Goal: Task Accomplishment & Management: Use online tool/utility

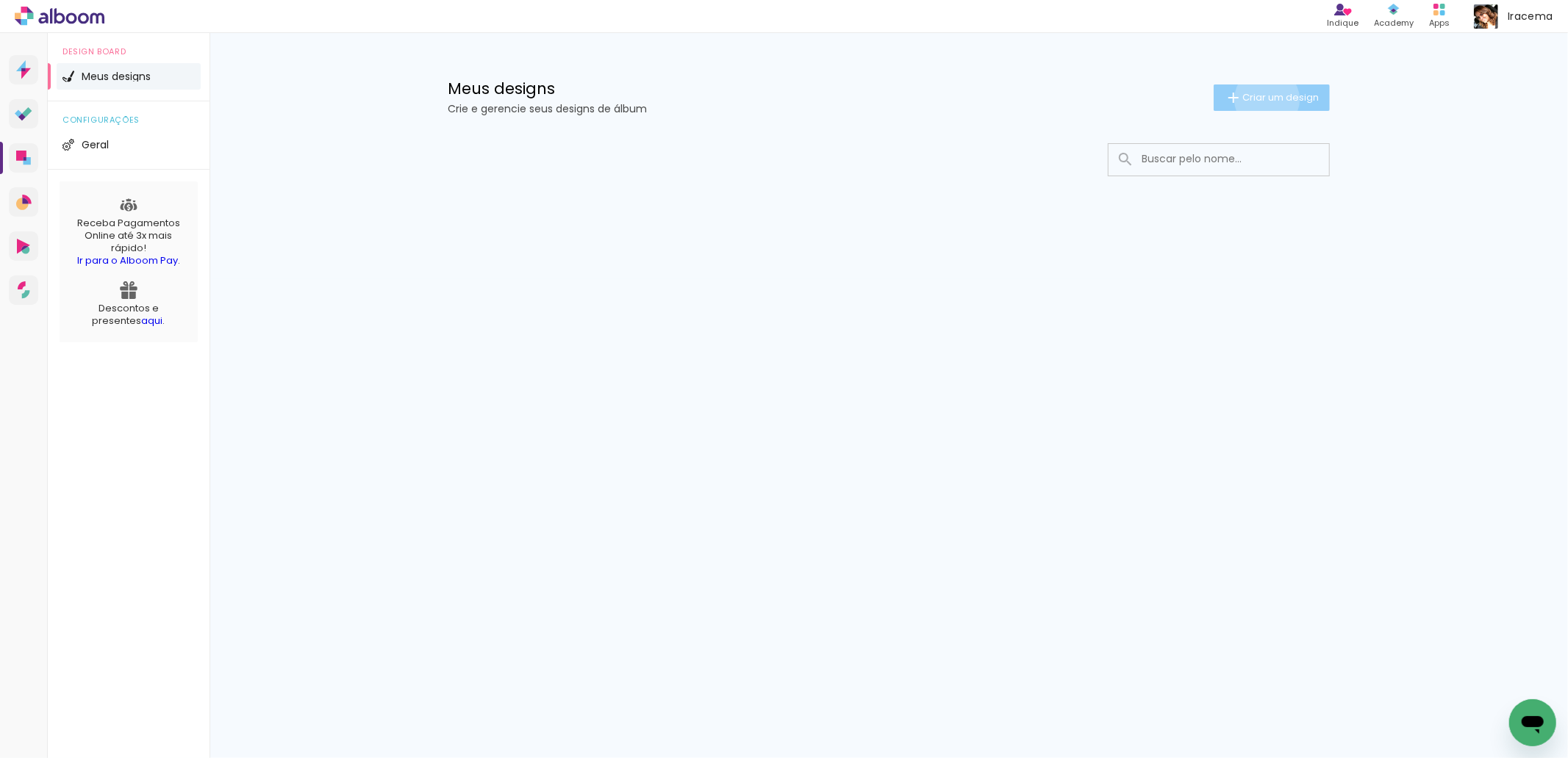
click at [1264, 99] on span "Criar um design" at bounding box center [1281, 97] width 77 height 10
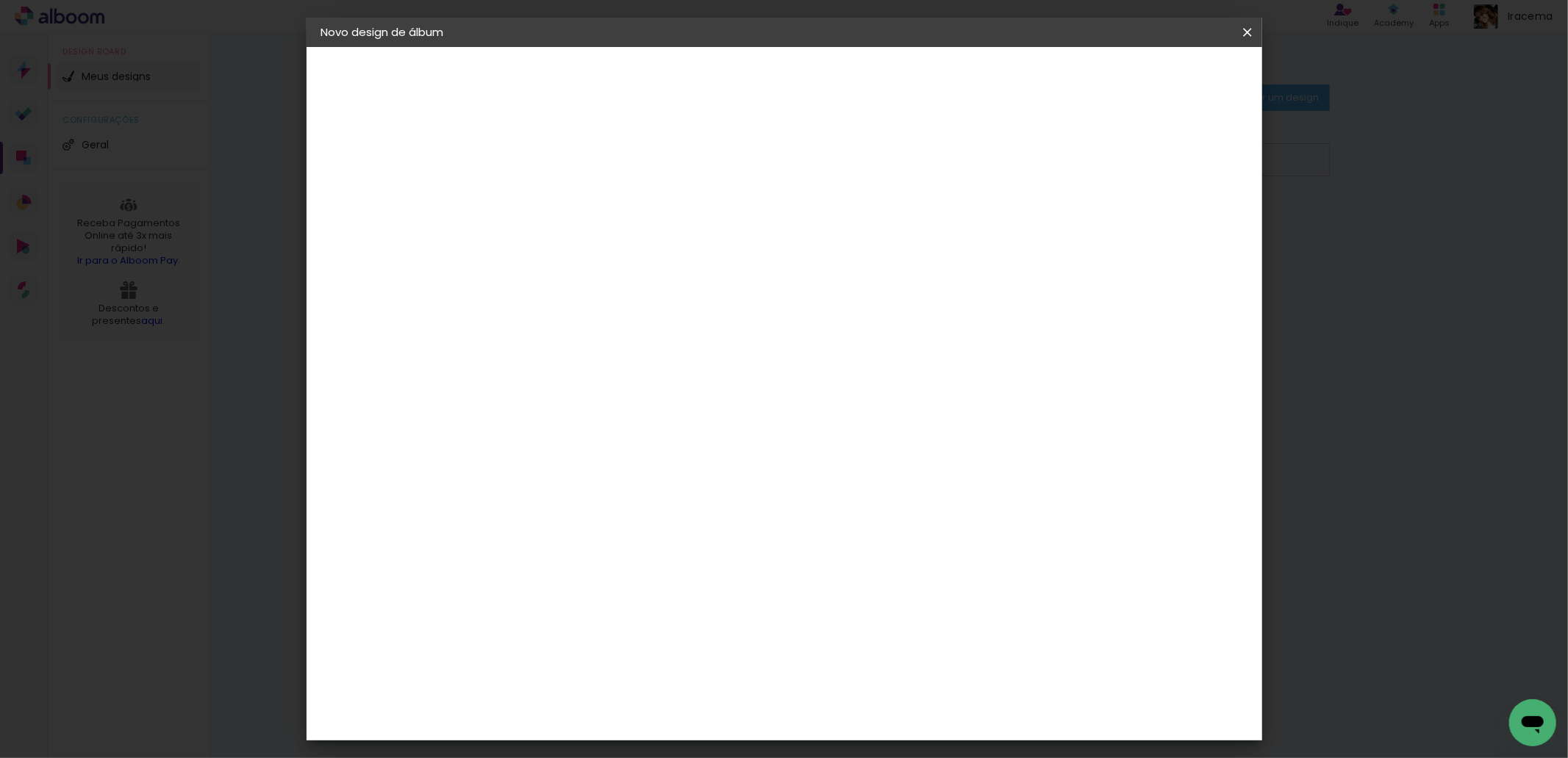
click at [562, 205] on input at bounding box center [562, 197] width 0 height 23
type input "Douly 100 anos"
type paper-input "Douly 100 anos"
click at [0, 0] on slot "Avançar" at bounding box center [0, 0] width 0 height 0
click at [619, 270] on input at bounding box center [584, 279] width 119 height 19
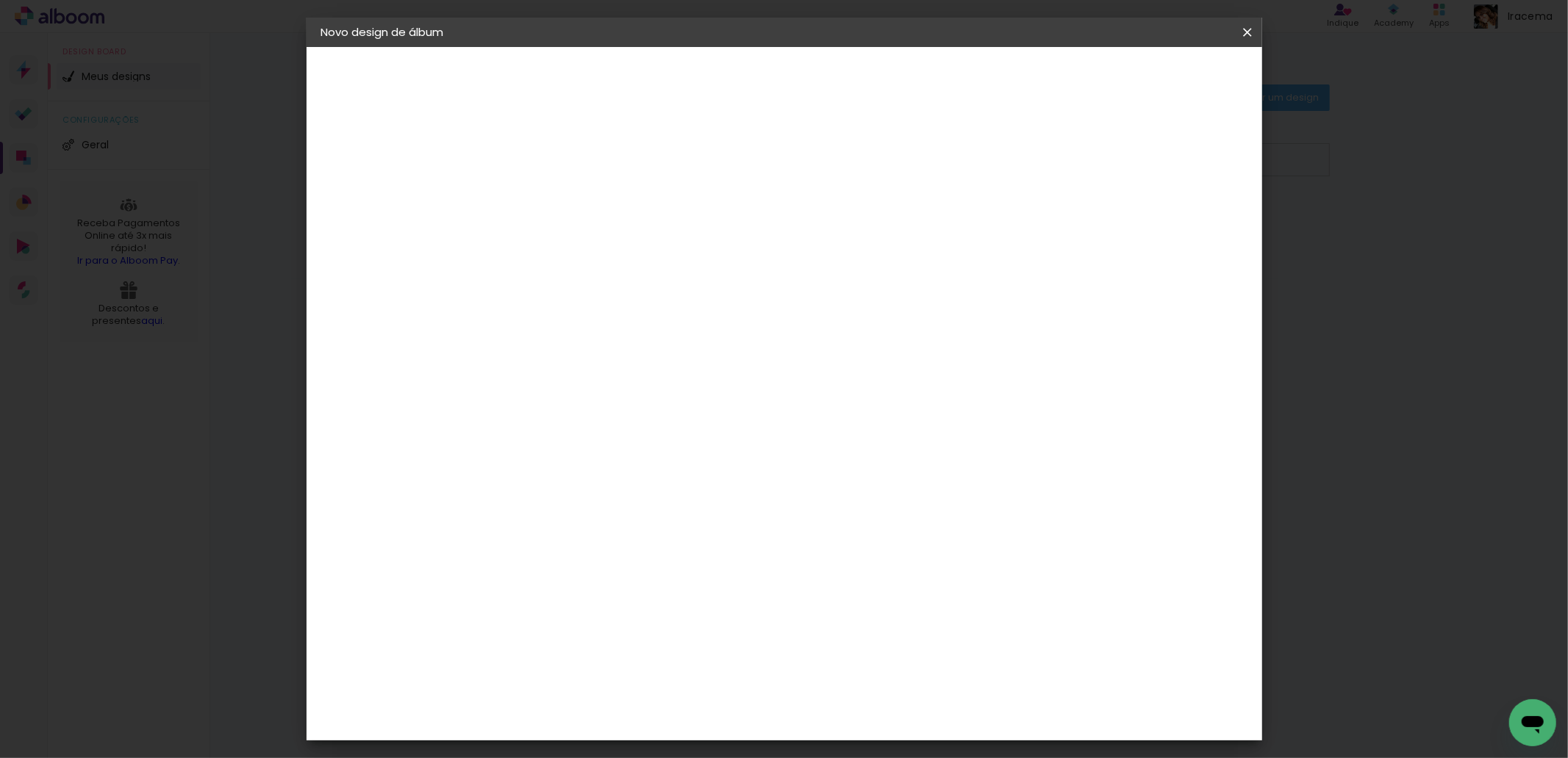
click at [644, 277] on input "conce" at bounding box center [584, 279] width 119 height 19
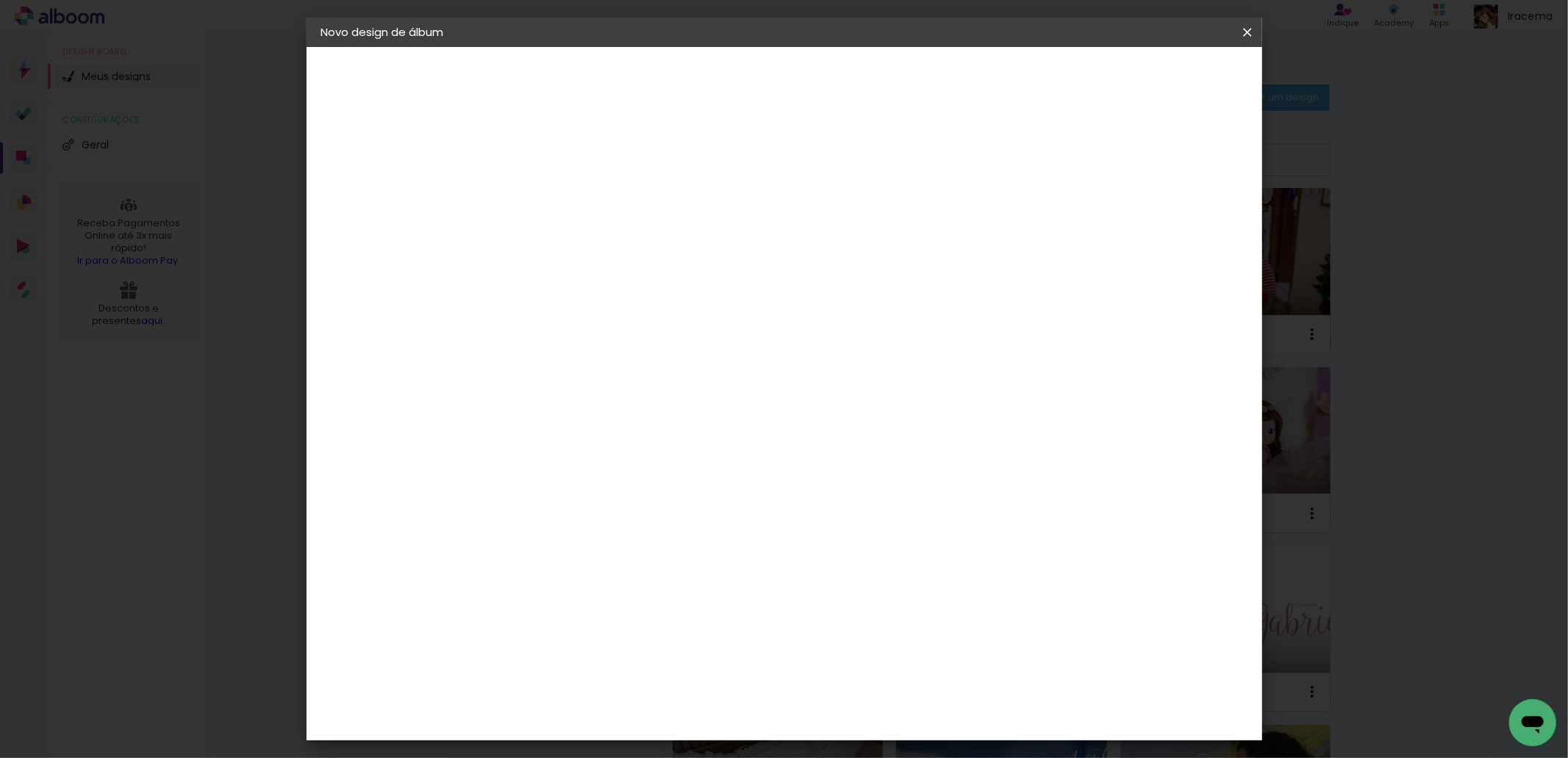
type input "conce"
type paper-input "conce"
click at [644, 289] on div at bounding box center [584, 289] width 119 height 1
click at [614, 330] on div "Conceitual Álbuns" at bounding box center [582, 335] width 63 height 24
click at [611, 326] on div "Conceitual Álbuns" at bounding box center [582, 335] width 63 height 24
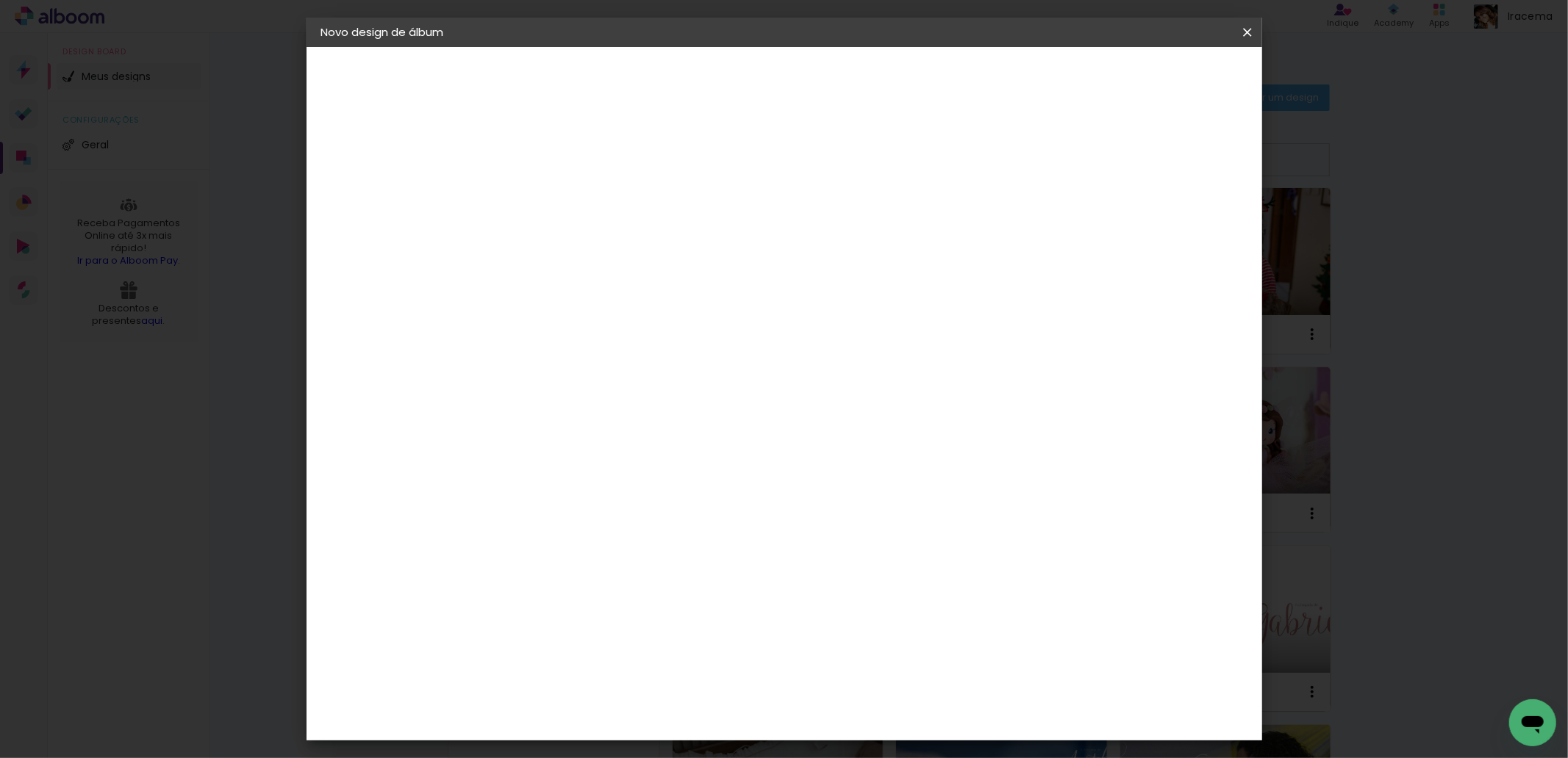
click at [0, 0] on slot "Avançar" at bounding box center [0, 0] width 0 height 0
click at [661, 678] on span "25 × 25" at bounding box center [626, 698] width 68 height 39
click at [0, 0] on slot "Avançar" at bounding box center [0, 0] width 0 height 0
type input "3"
type paper-input "3"
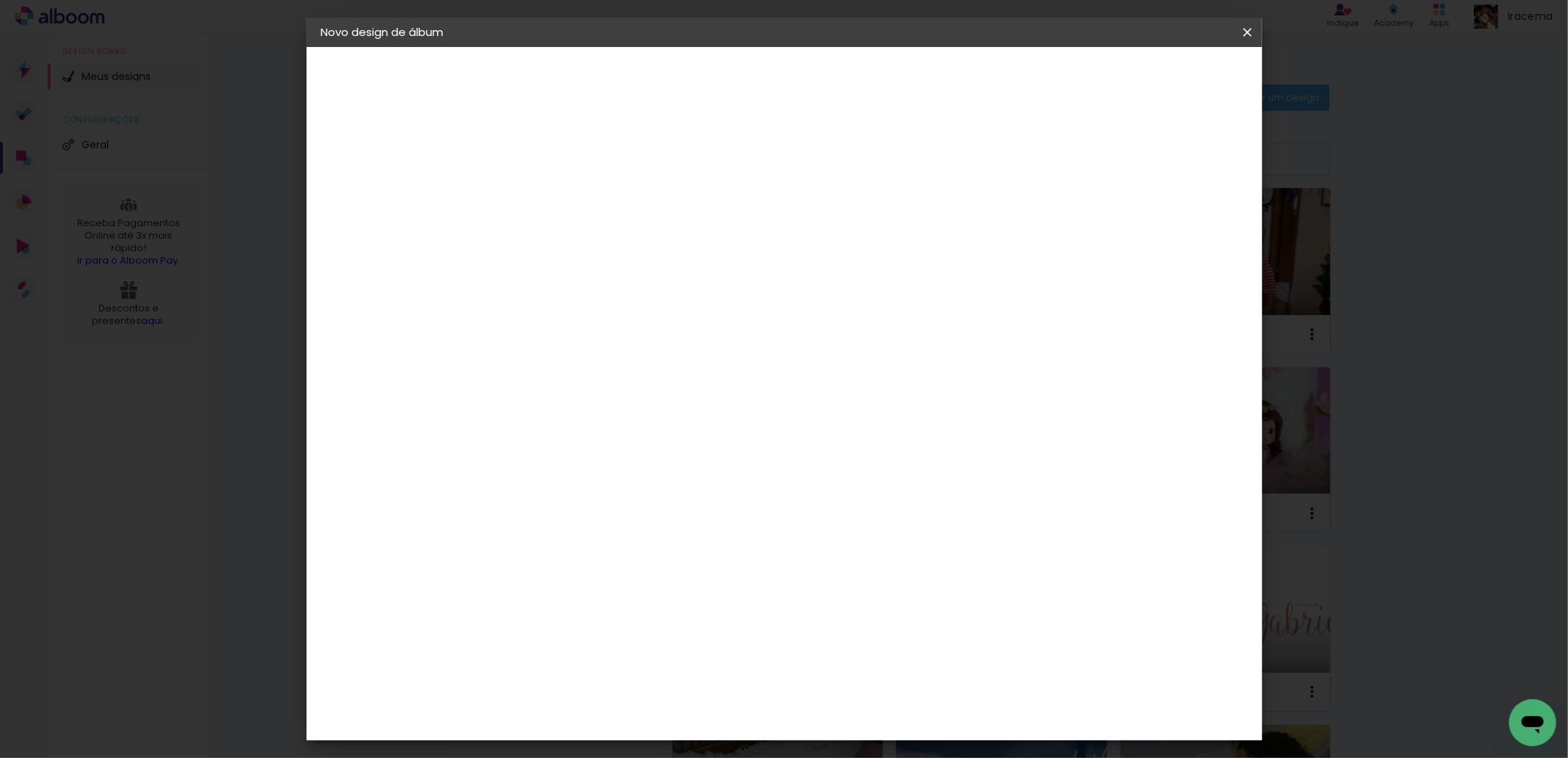
click at [568, 149] on input "3" at bounding box center [551, 158] width 51 height 19
type input "4"
type paper-input "4"
click at [567, 152] on input "4" at bounding box center [551, 158] width 51 height 19
type input "5"
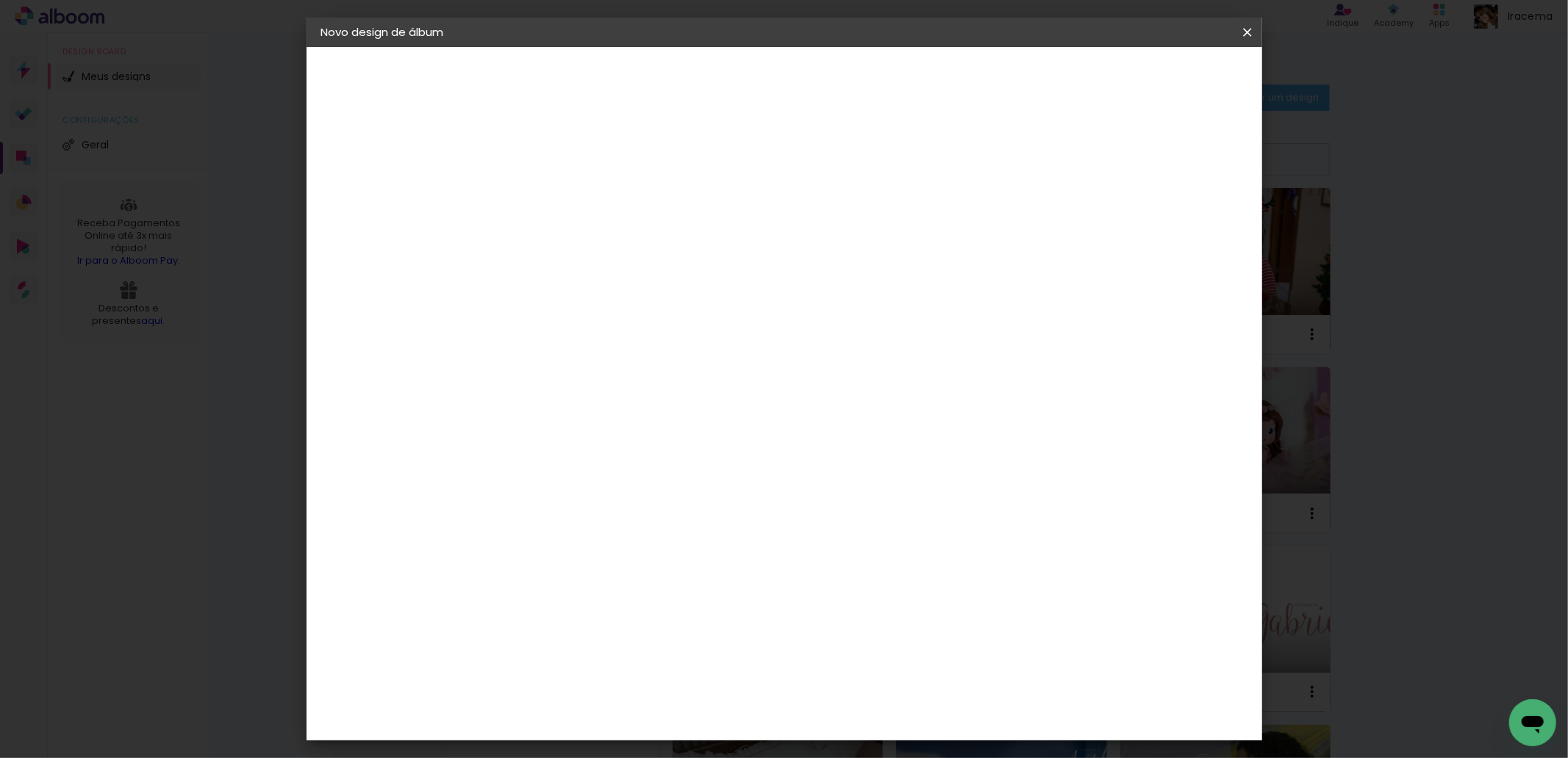
type paper-input "5"
click at [568, 151] on input "5" at bounding box center [551, 158] width 51 height 19
type input "4"
type paper-input "4"
click at [569, 162] on input "4" at bounding box center [551, 158] width 51 height 19
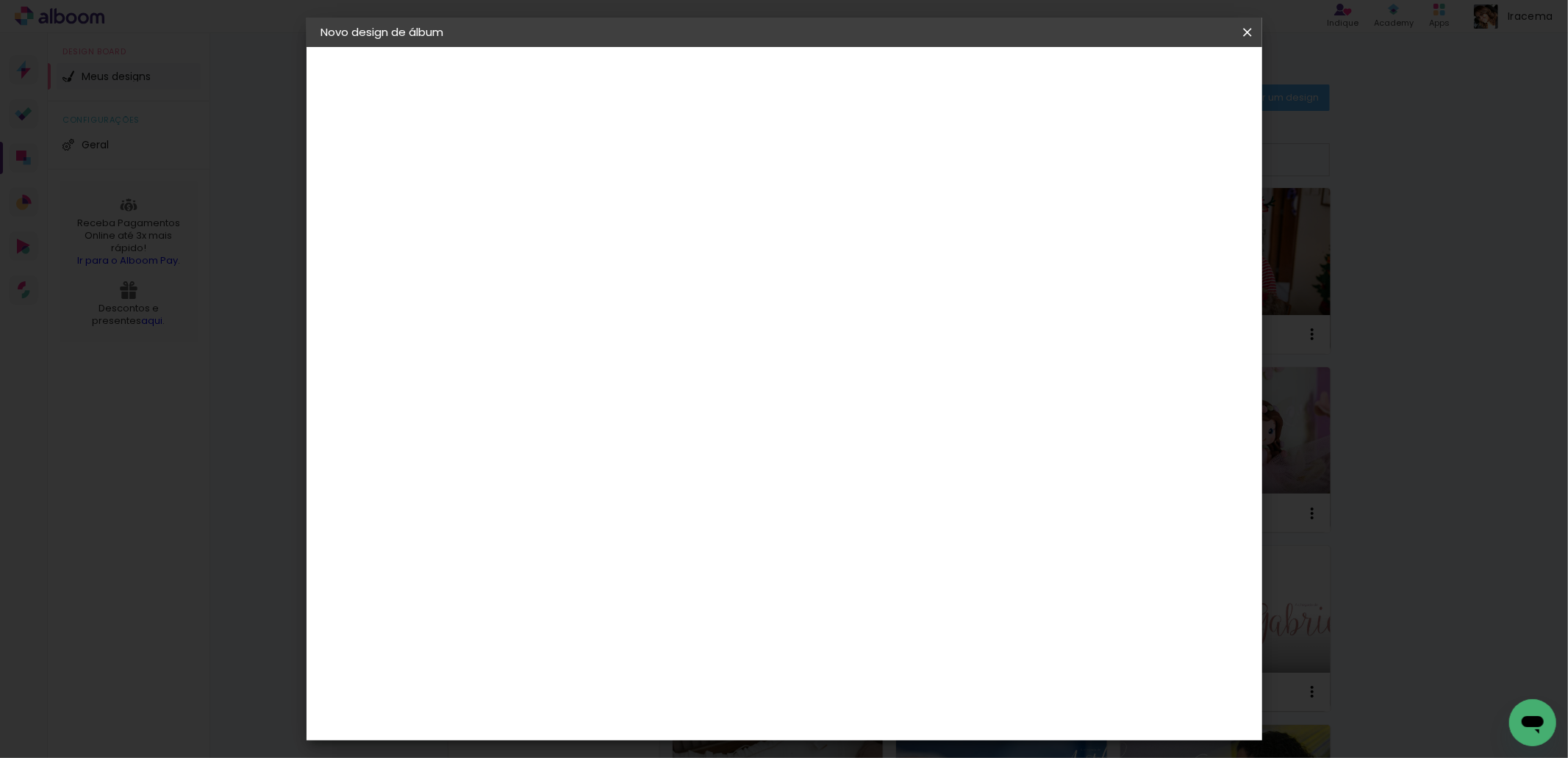
type input "3"
type paper-input "3"
click at [569, 162] on input "3" at bounding box center [551, 158] width 51 height 19
click at [1071, 158] on div at bounding box center [1063, 158] width 13 height 13
type paper-checkbox "on"
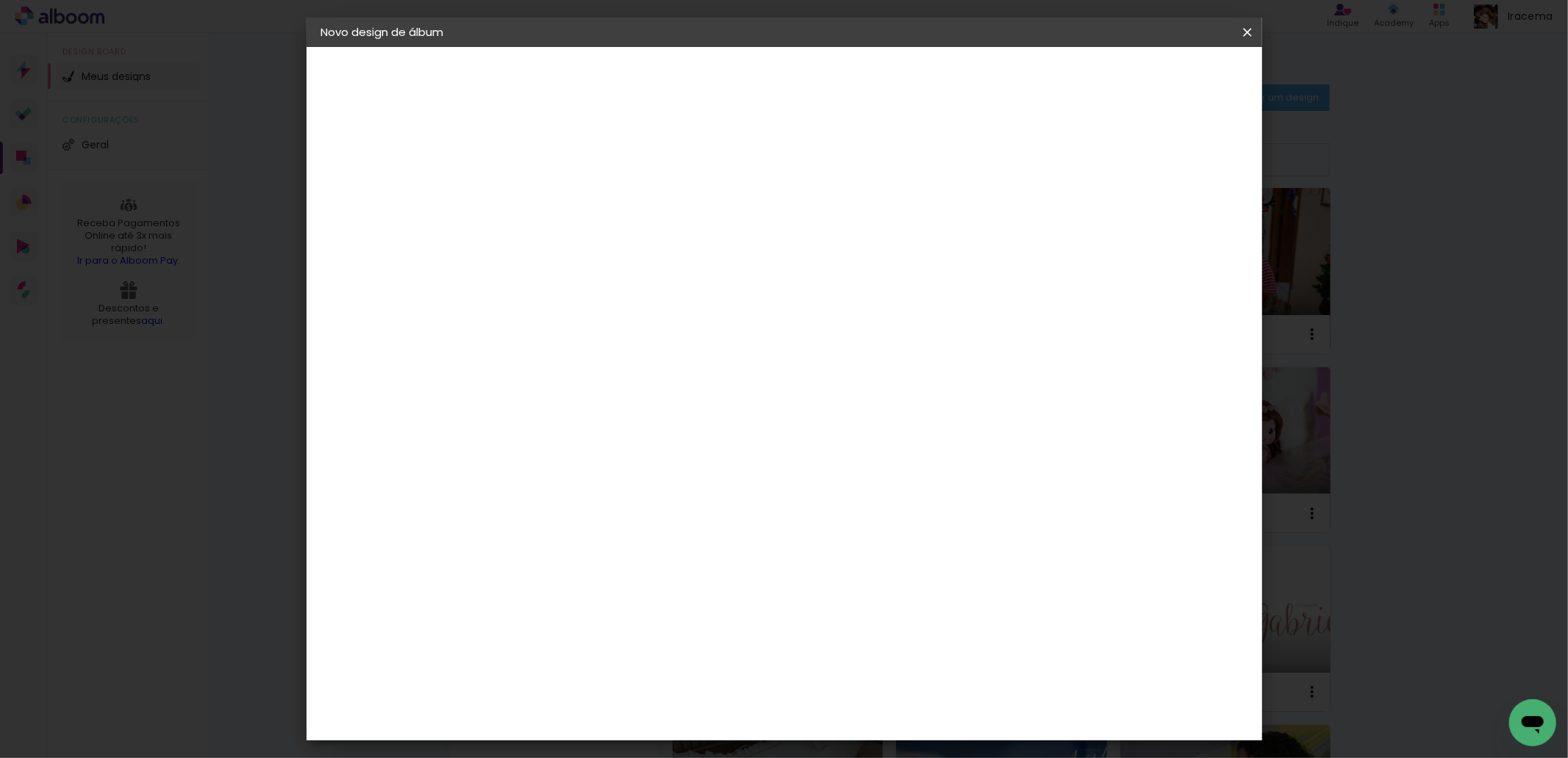
click at [1154, 77] on span "Iniciar design" at bounding box center [1120, 78] width 67 height 10
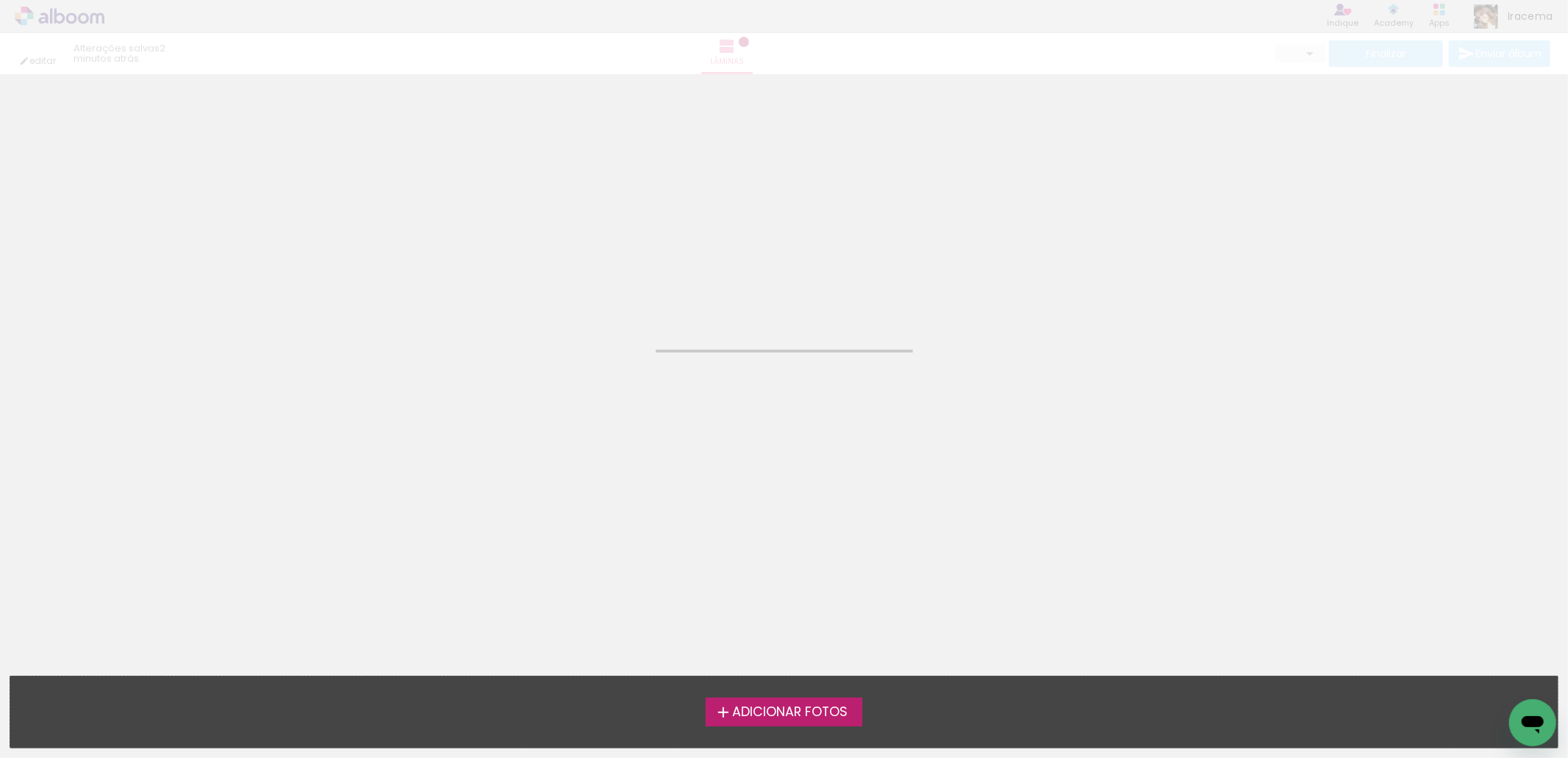
click at [814, 711] on span "Adicionar Fotos" at bounding box center [789, 712] width 115 height 13
click at [0, 0] on input "file" at bounding box center [0, 0] width 0 height 0
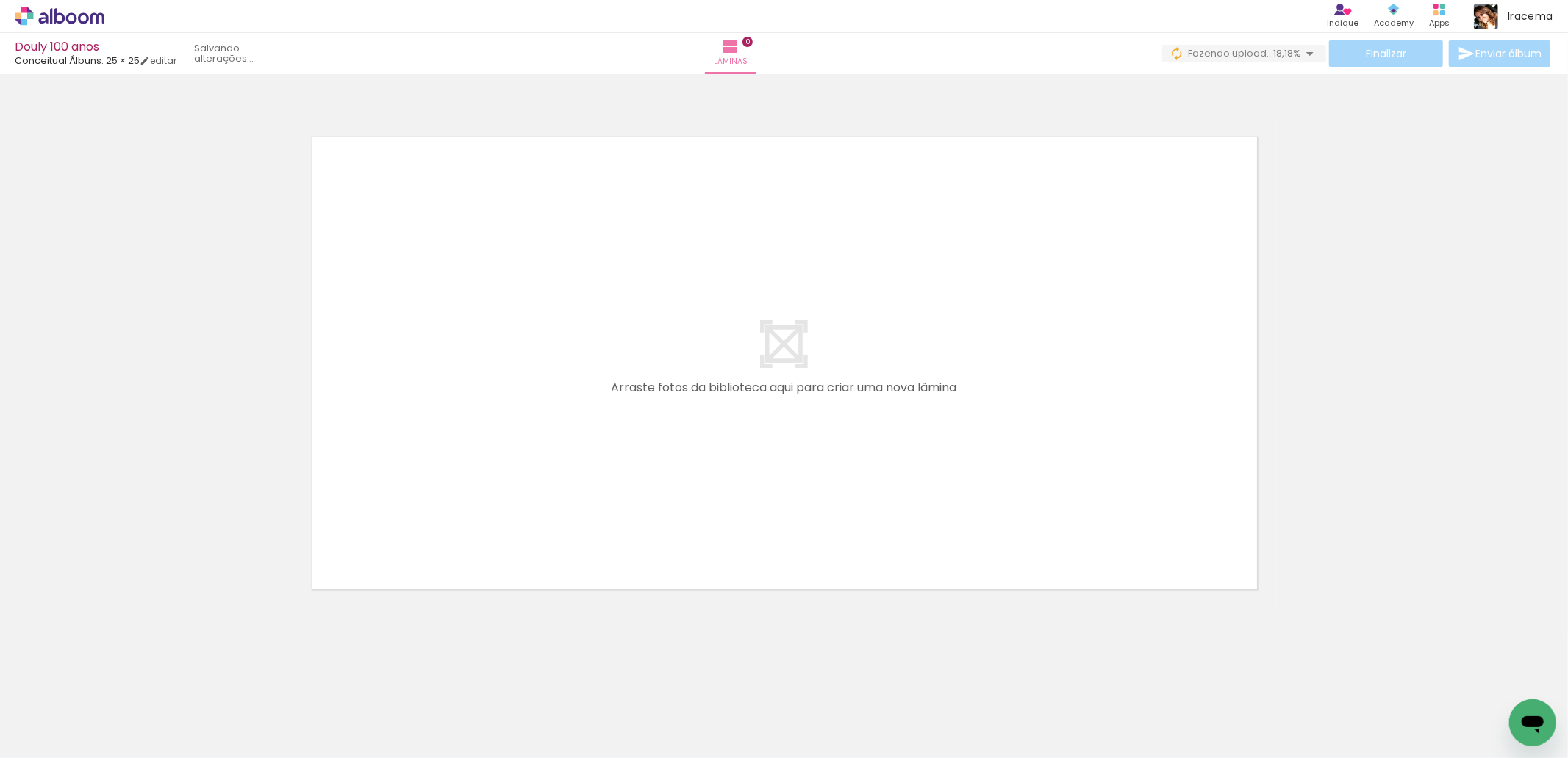
click at [59, 733] on span "Adicionar Fotos" at bounding box center [52, 738] width 44 height 16
click at [0, 0] on input "file" at bounding box center [0, 0] width 0 height 0
click at [60, 744] on span "Adicionar Fotos" at bounding box center [52, 738] width 44 height 16
click at [0, 0] on input "file" at bounding box center [0, 0] width 0 height 0
